Goal: Task Accomplishment & Management: Use online tool/utility

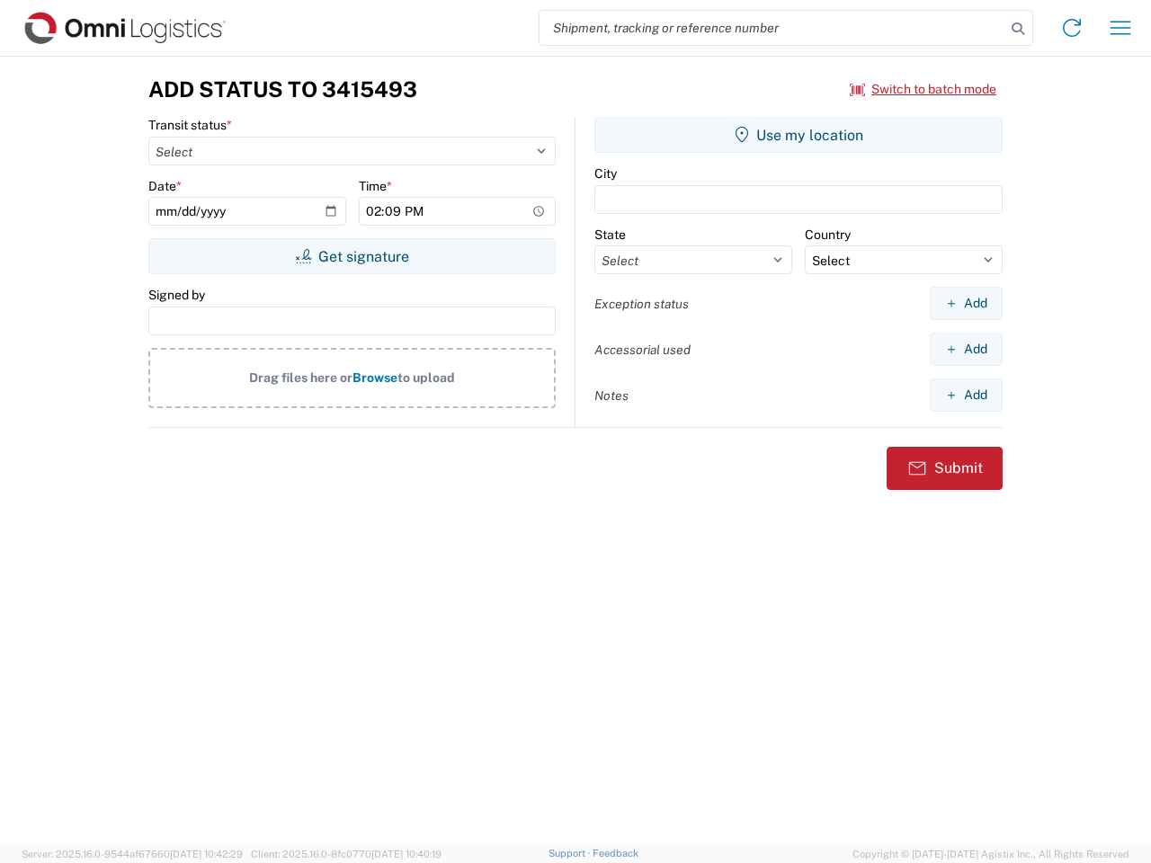
click at [772, 28] on input "search" at bounding box center [773, 28] width 466 height 34
click at [1018, 29] on icon at bounding box center [1017, 28] width 25 height 25
click at [1072, 28] on icon at bounding box center [1072, 27] width 29 height 29
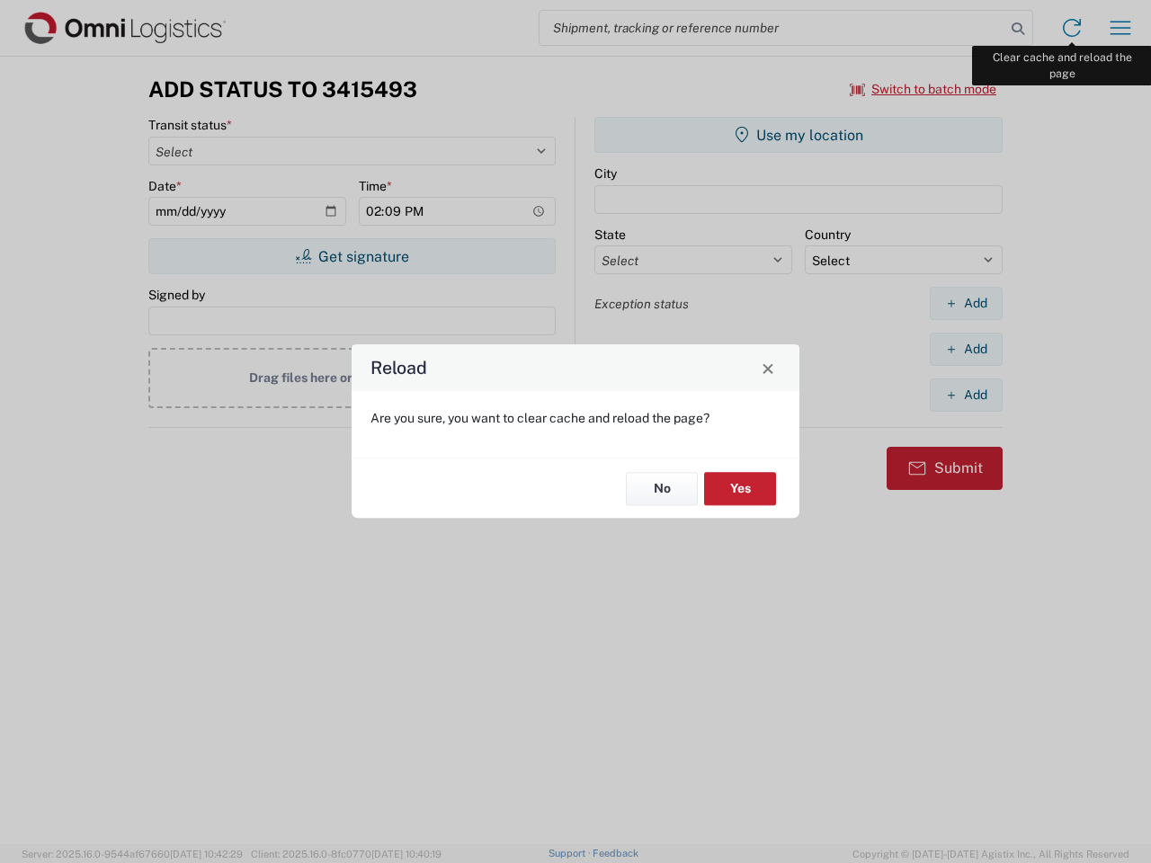
click at [1120, 28] on div "Reload Are you sure, you want to clear cache and reload the page? No Yes" at bounding box center [575, 431] width 1151 height 863
click at [924, 89] on div "Reload Are you sure, you want to clear cache and reload the page? No Yes" at bounding box center [575, 431] width 1151 height 863
click at [352, 256] on div "Reload Are you sure, you want to clear cache and reload the page? No Yes" at bounding box center [575, 431] width 1151 height 863
click at [799, 135] on div "Reload Are you sure, you want to clear cache and reload the page? No Yes" at bounding box center [575, 431] width 1151 height 863
click at [966, 303] on div "Reload Are you sure, you want to clear cache and reload the page? No Yes" at bounding box center [575, 431] width 1151 height 863
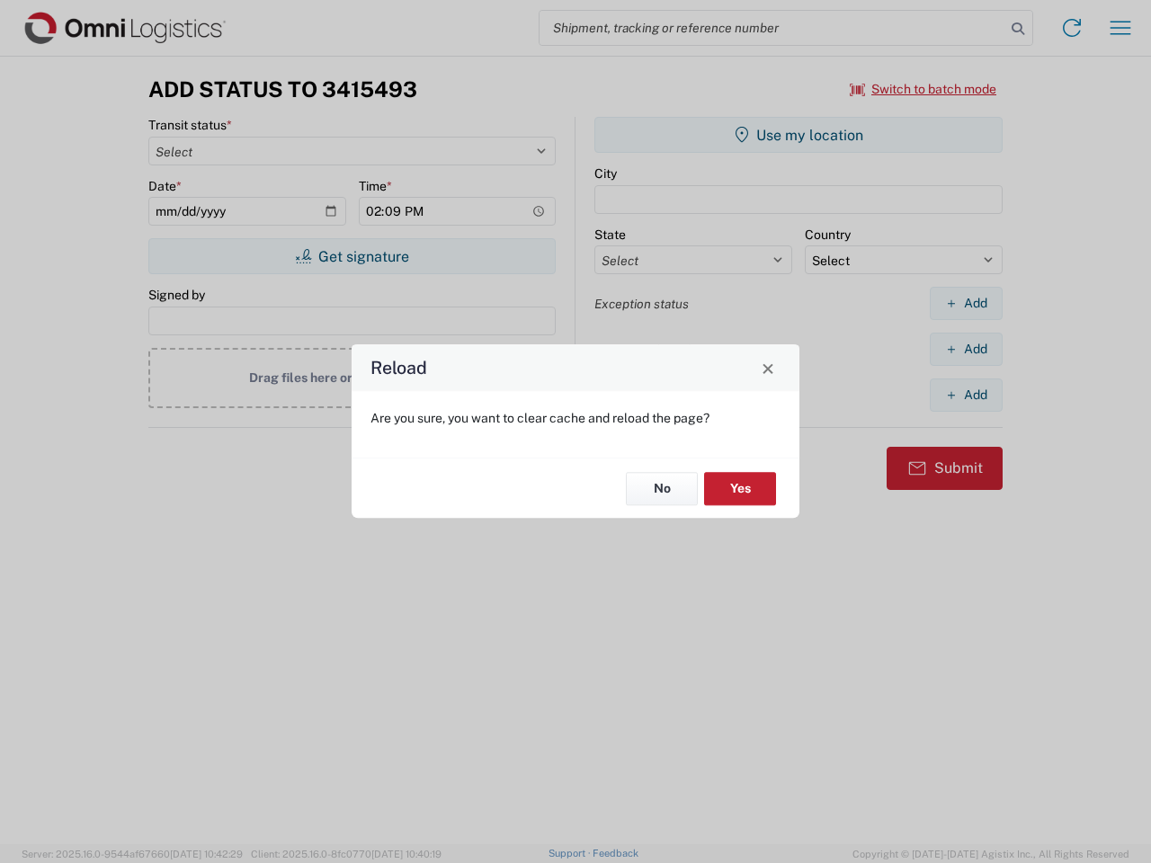
click at [966, 349] on div "Reload Are you sure, you want to clear cache and reload the page? No Yes" at bounding box center [575, 431] width 1151 height 863
click at [966, 395] on div "Reload Are you sure, you want to clear cache and reload the page? No Yes" at bounding box center [575, 431] width 1151 height 863
